Goal: Task Accomplishment & Management: Use online tool/utility

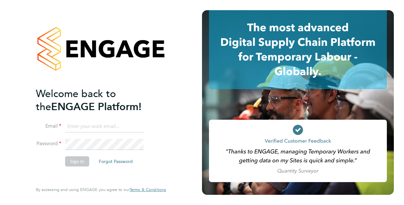
type input "[PERSON_NAME][EMAIL_ADDRESS][PERSON_NAME][DOMAIN_NAME]"
click at [83, 159] on button "Sign In" at bounding box center [77, 161] width 24 height 10
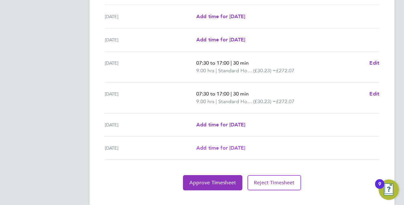
scroll to position [236, 0]
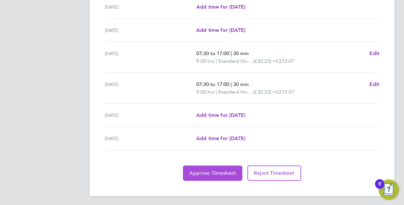
click at [218, 171] on span "Approve Timesheet" at bounding box center [213, 173] width 47 height 6
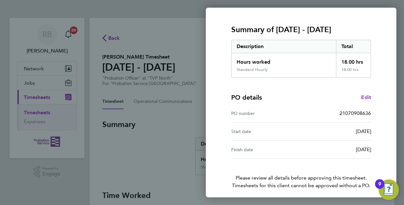
scroll to position [99, 0]
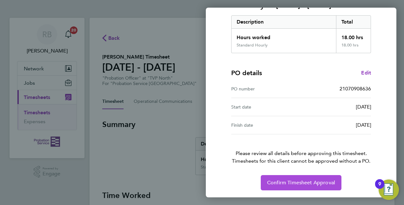
click at [303, 179] on span "Confirm Timesheet Approval" at bounding box center [301, 182] width 68 height 6
